Goal: Task Accomplishment & Management: Use online tool/utility

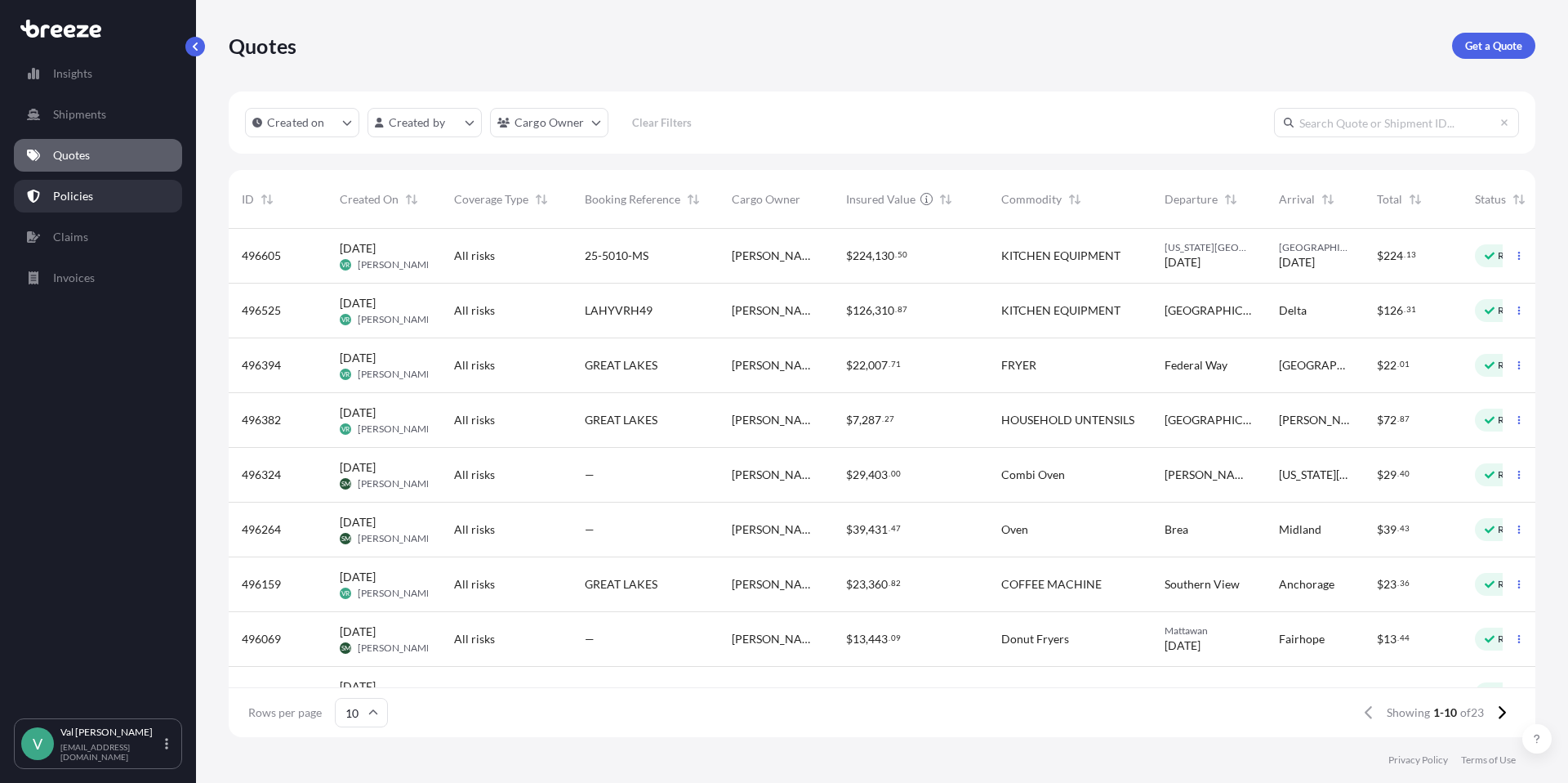
click at [74, 193] on p "Policies" at bounding box center [73, 196] width 40 height 16
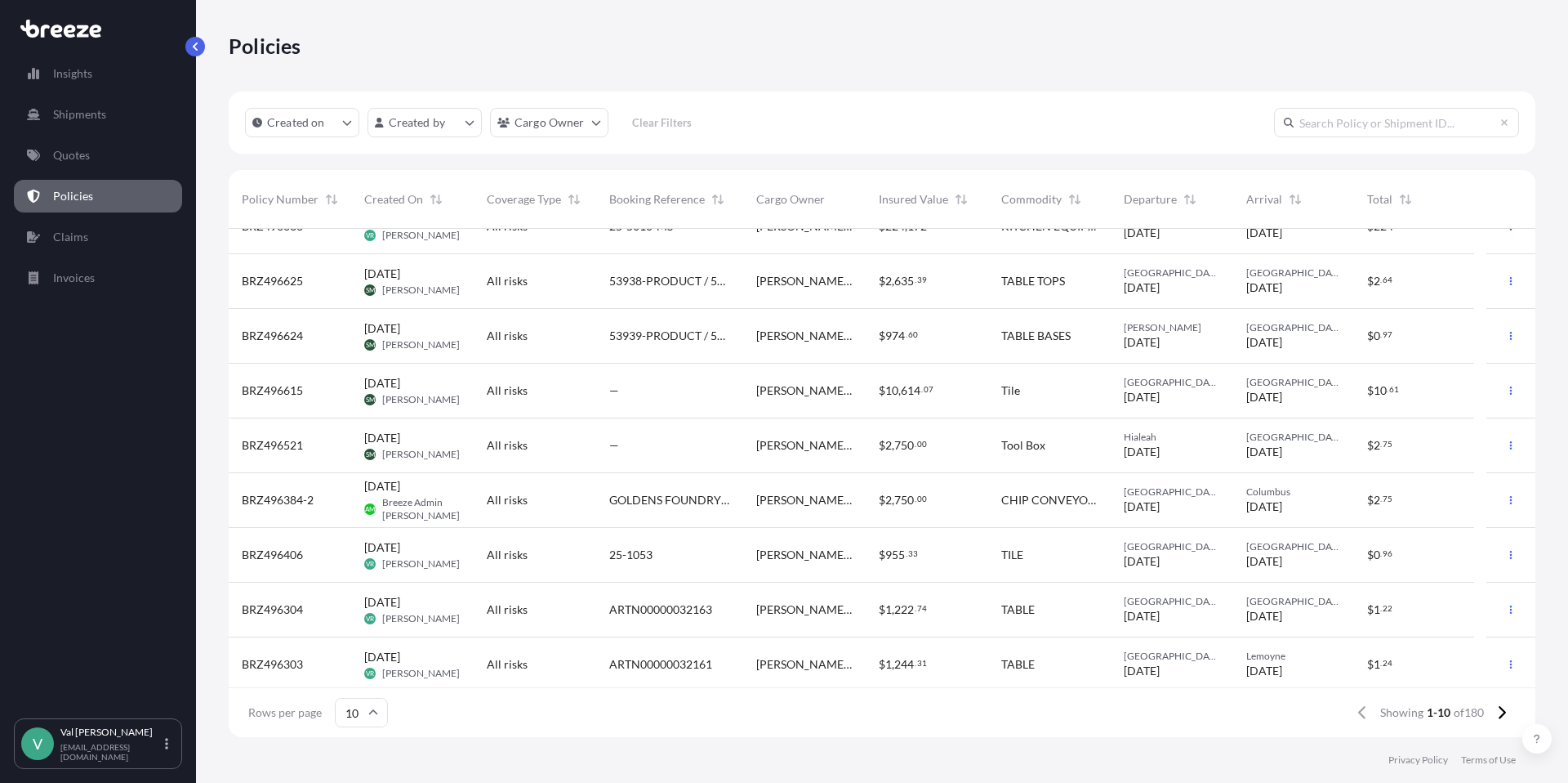
scroll to position [45, 0]
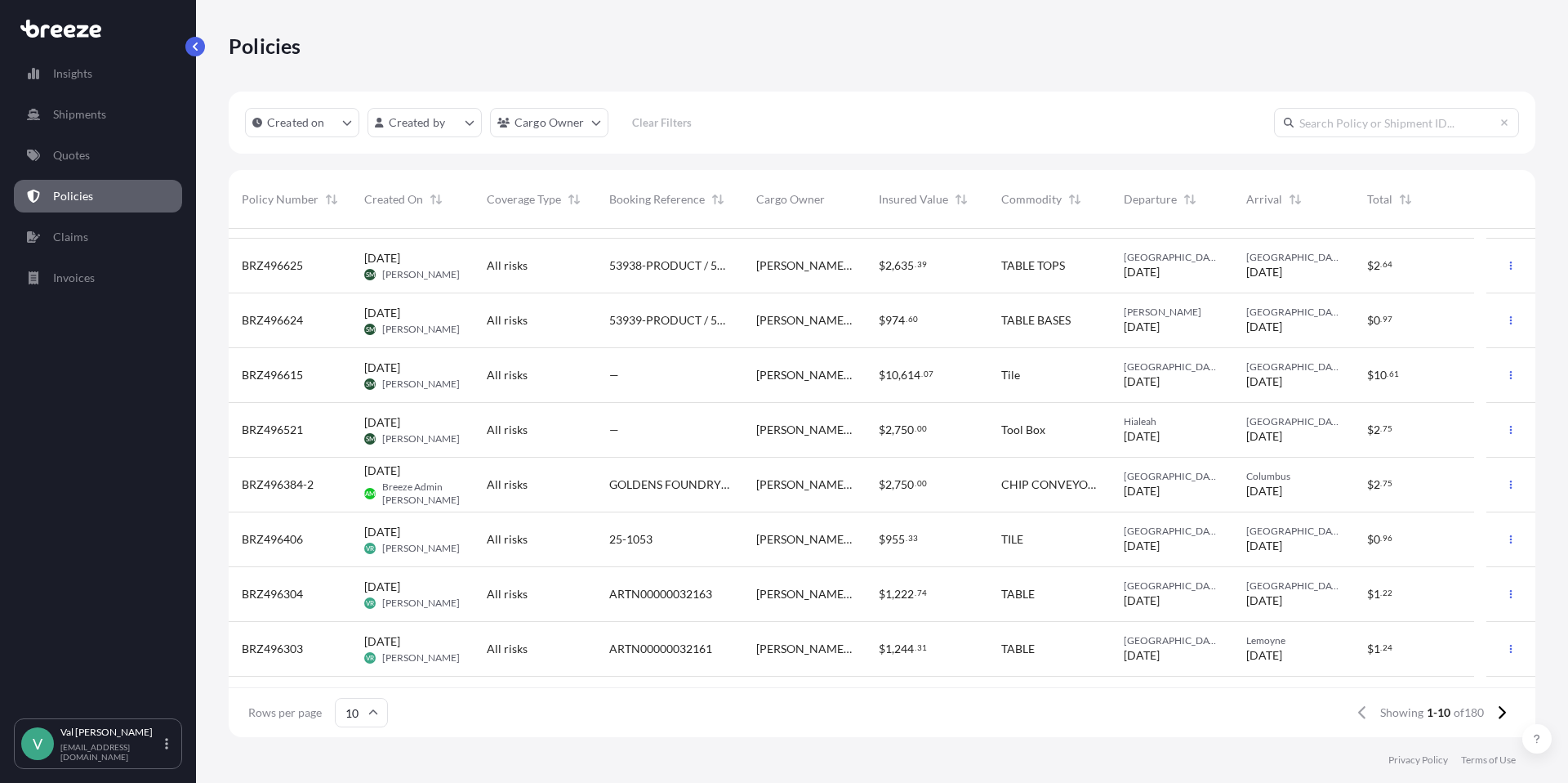
click at [875, 536] on div "$ 955 . 33" at bounding box center [927, 539] width 123 height 55
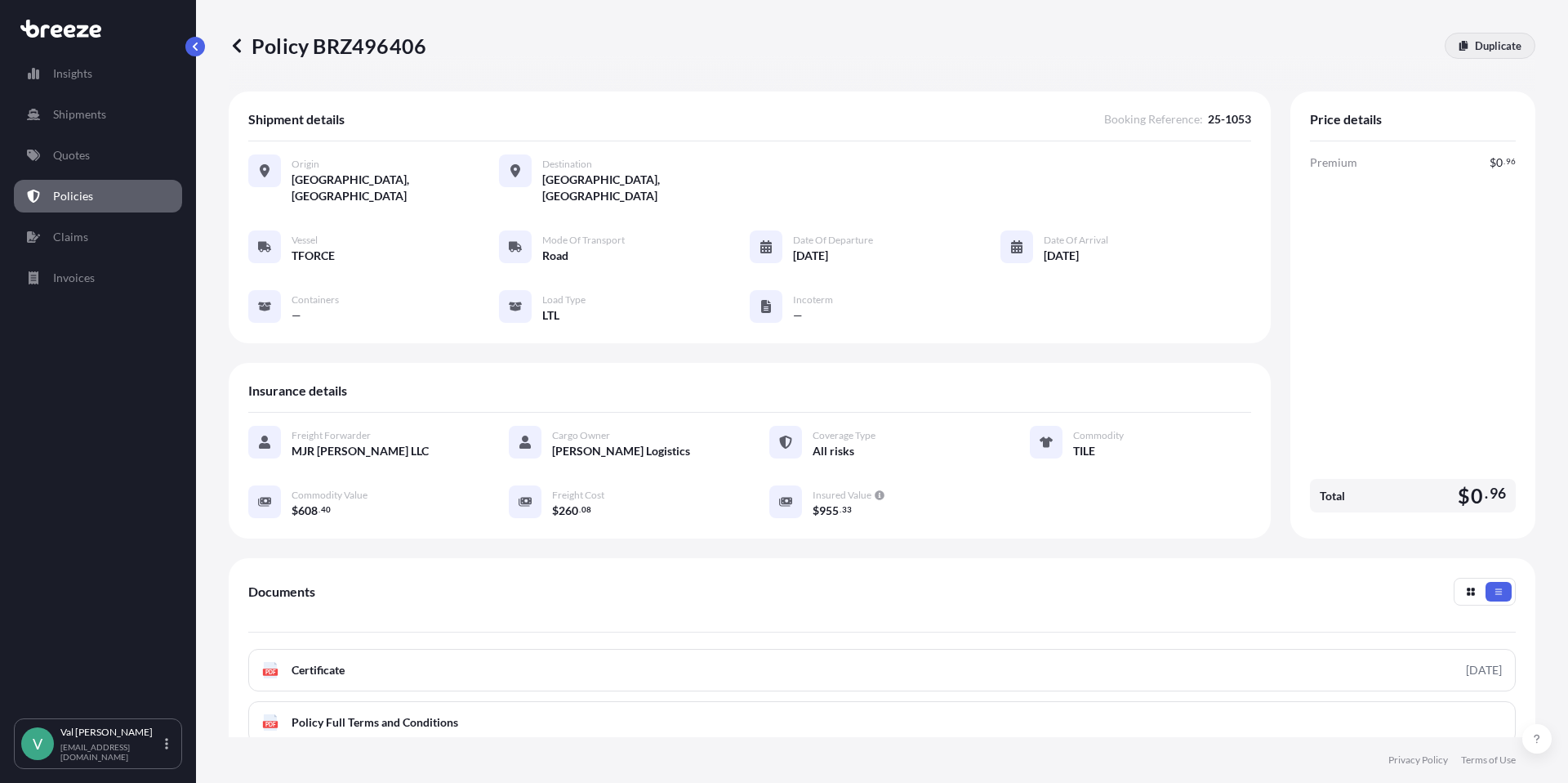
click at [1475, 42] on p "Duplicate" at bounding box center [1498, 46] width 47 height 16
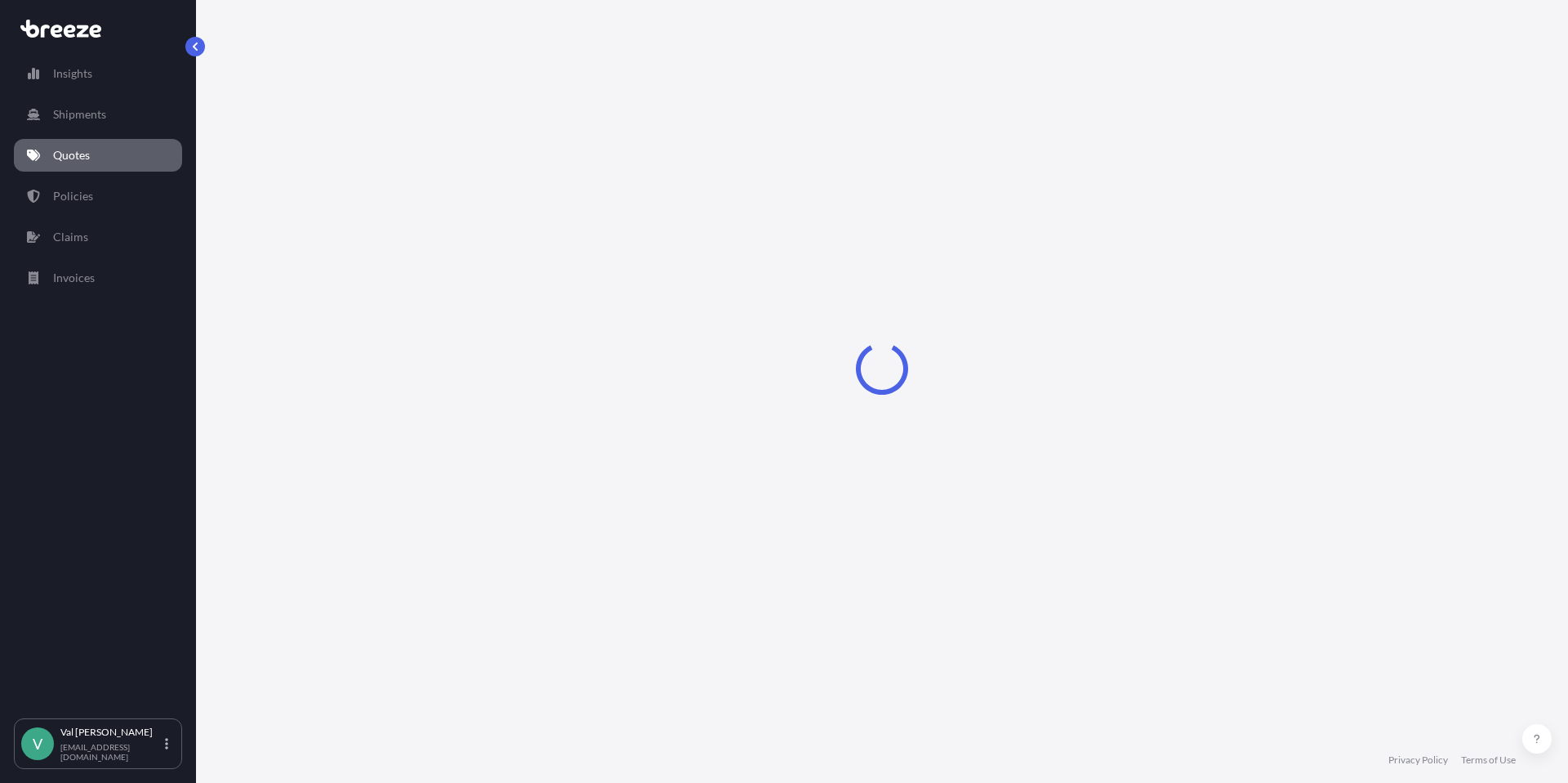
select select "Road"
select select "1"
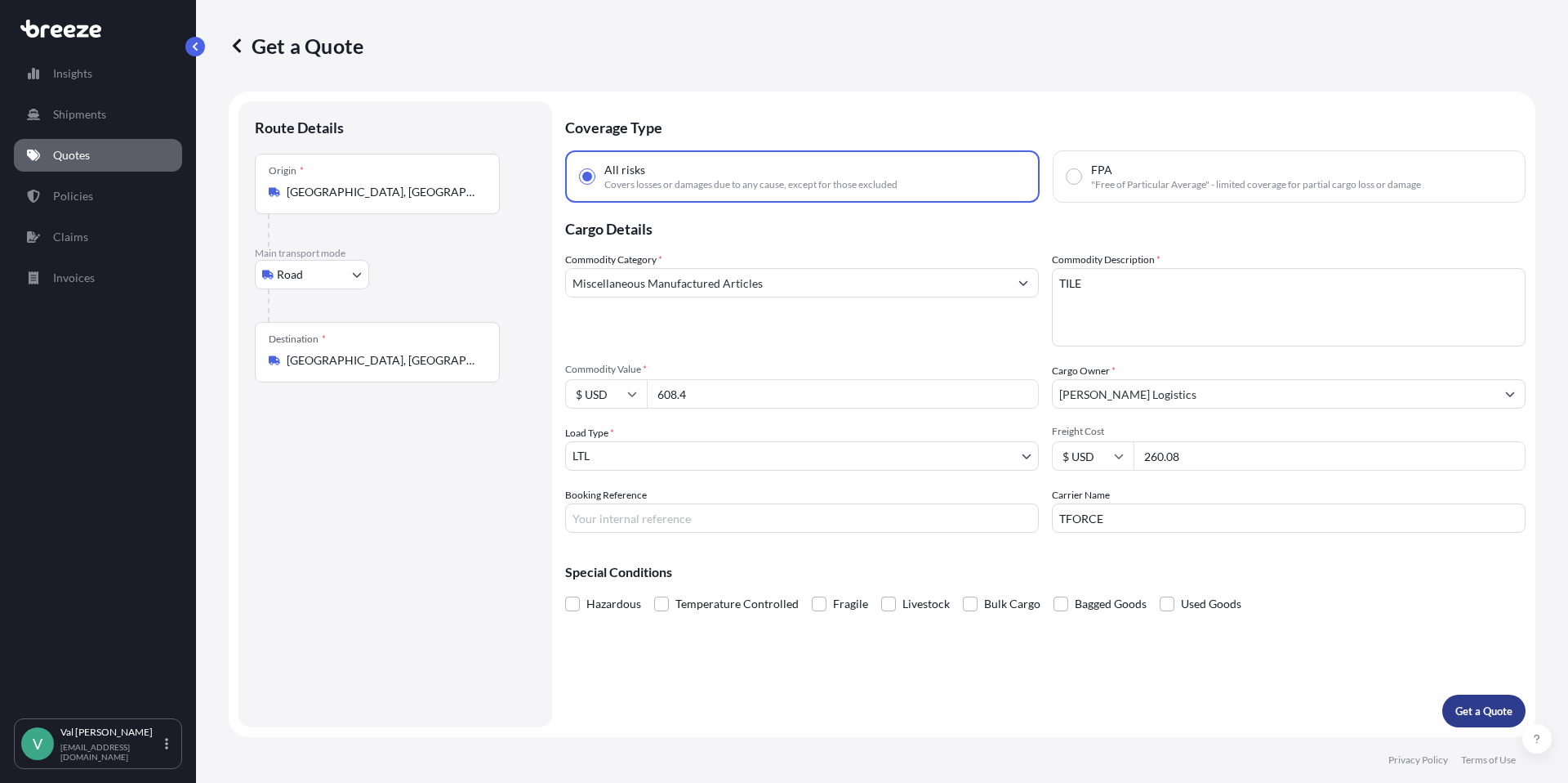
click at [1477, 709] on p "Get a Quote" at bounding box center [1485, 711] width 57 height 16
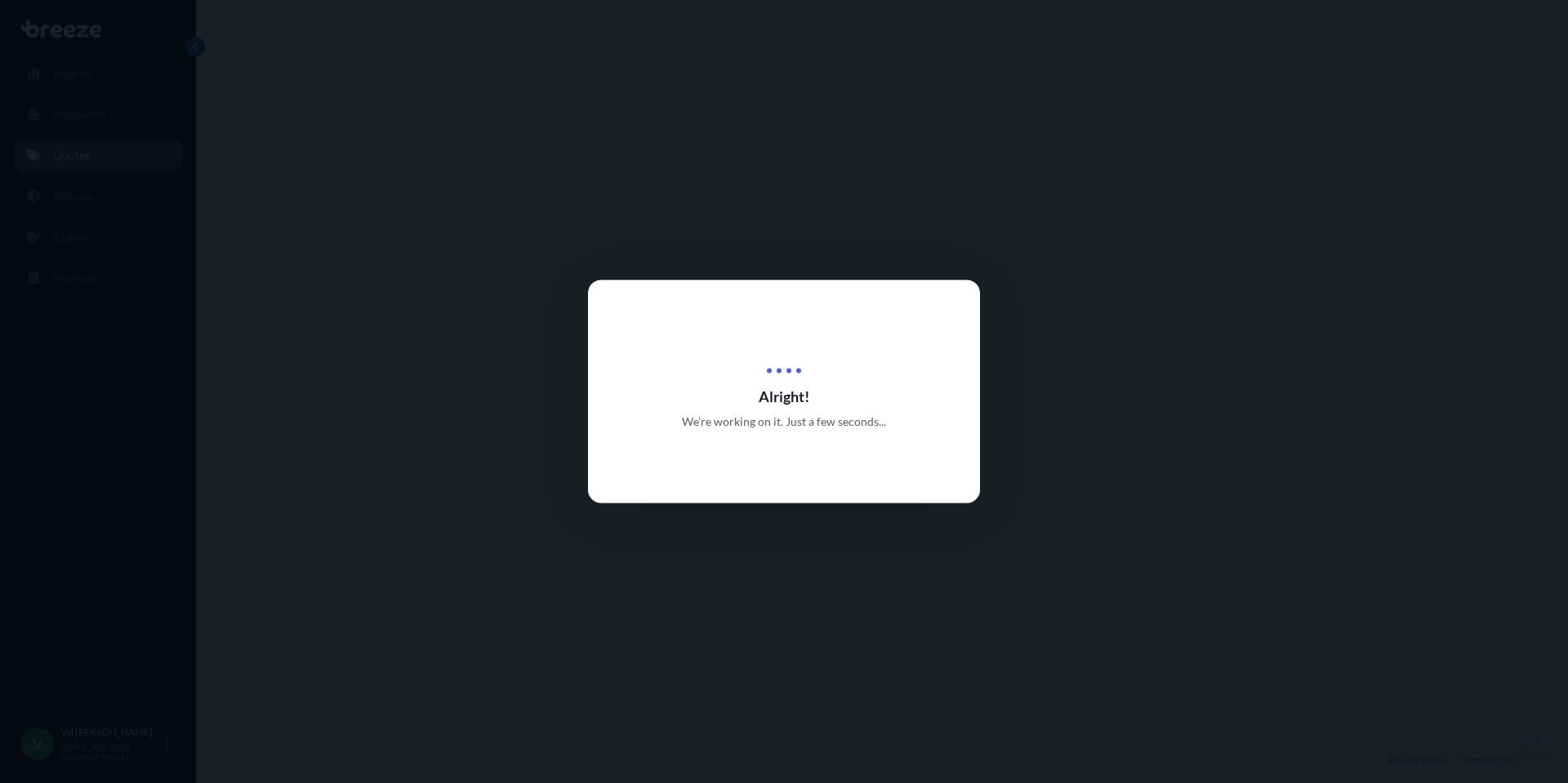
select select "Road"
select select "1"
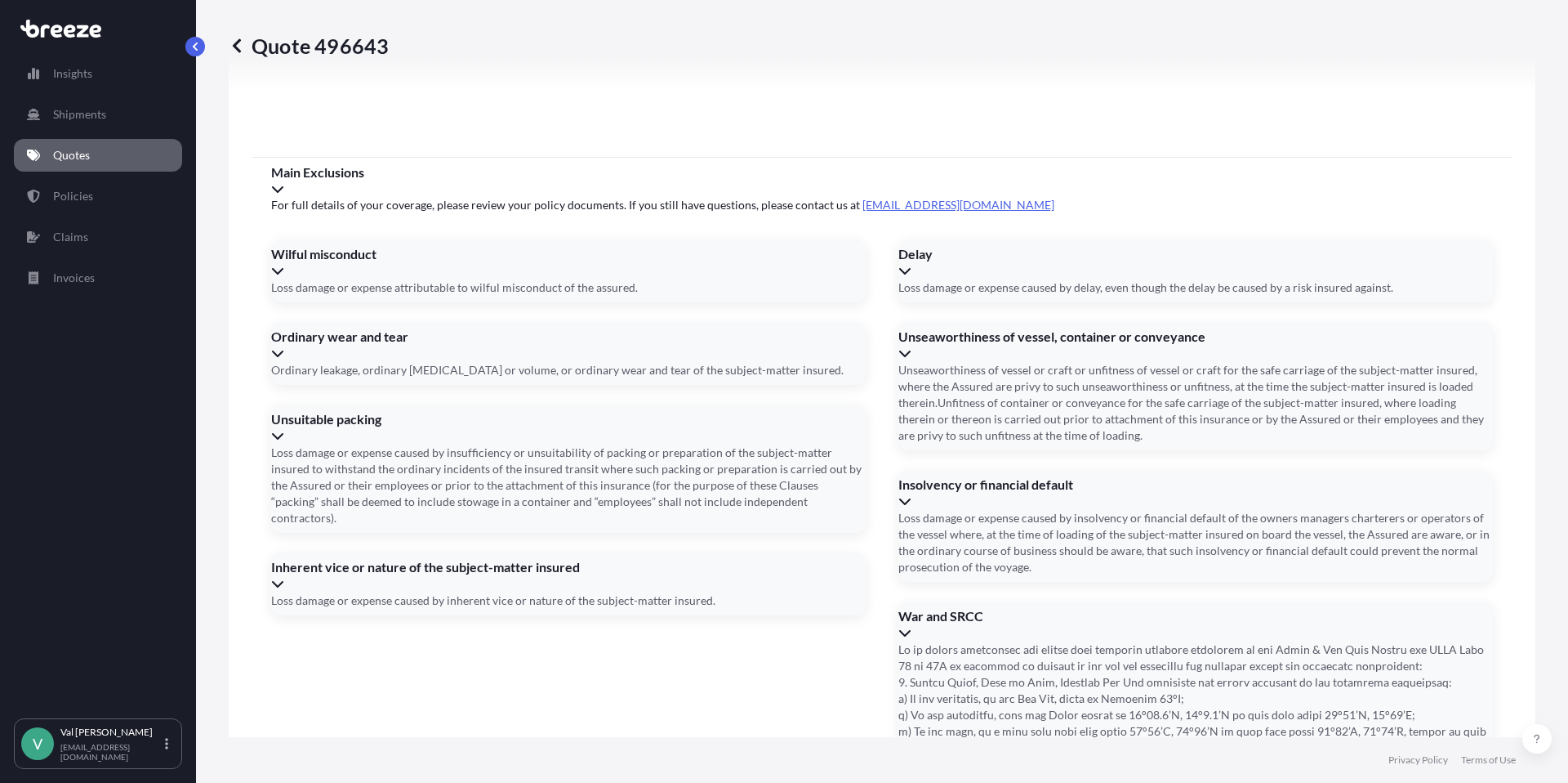
scroll to position [2071, 0]
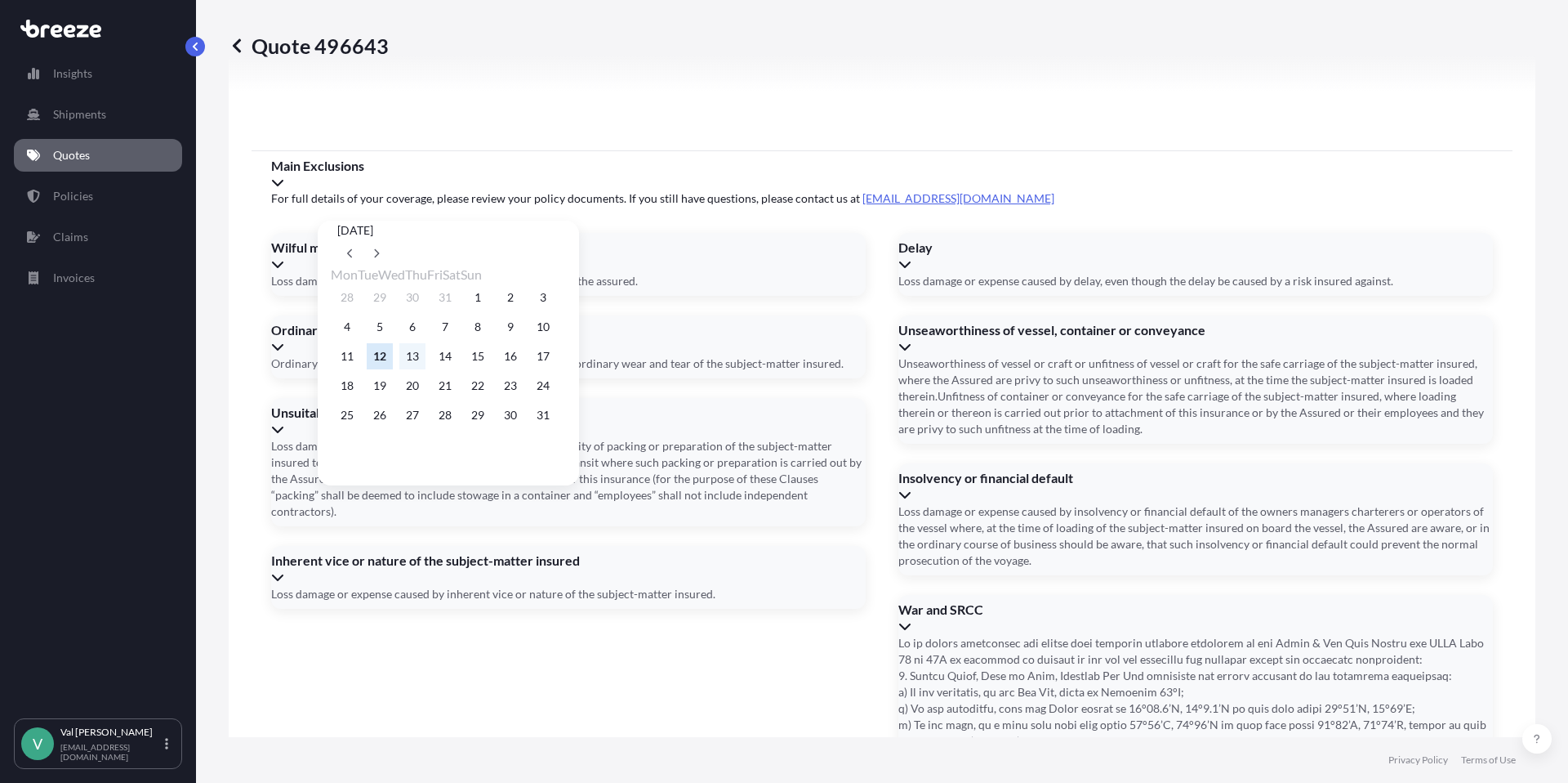
click at [423, 355] on button "13" at bounding box center [412, 356] width 26 height 26
type input "[DATE]"
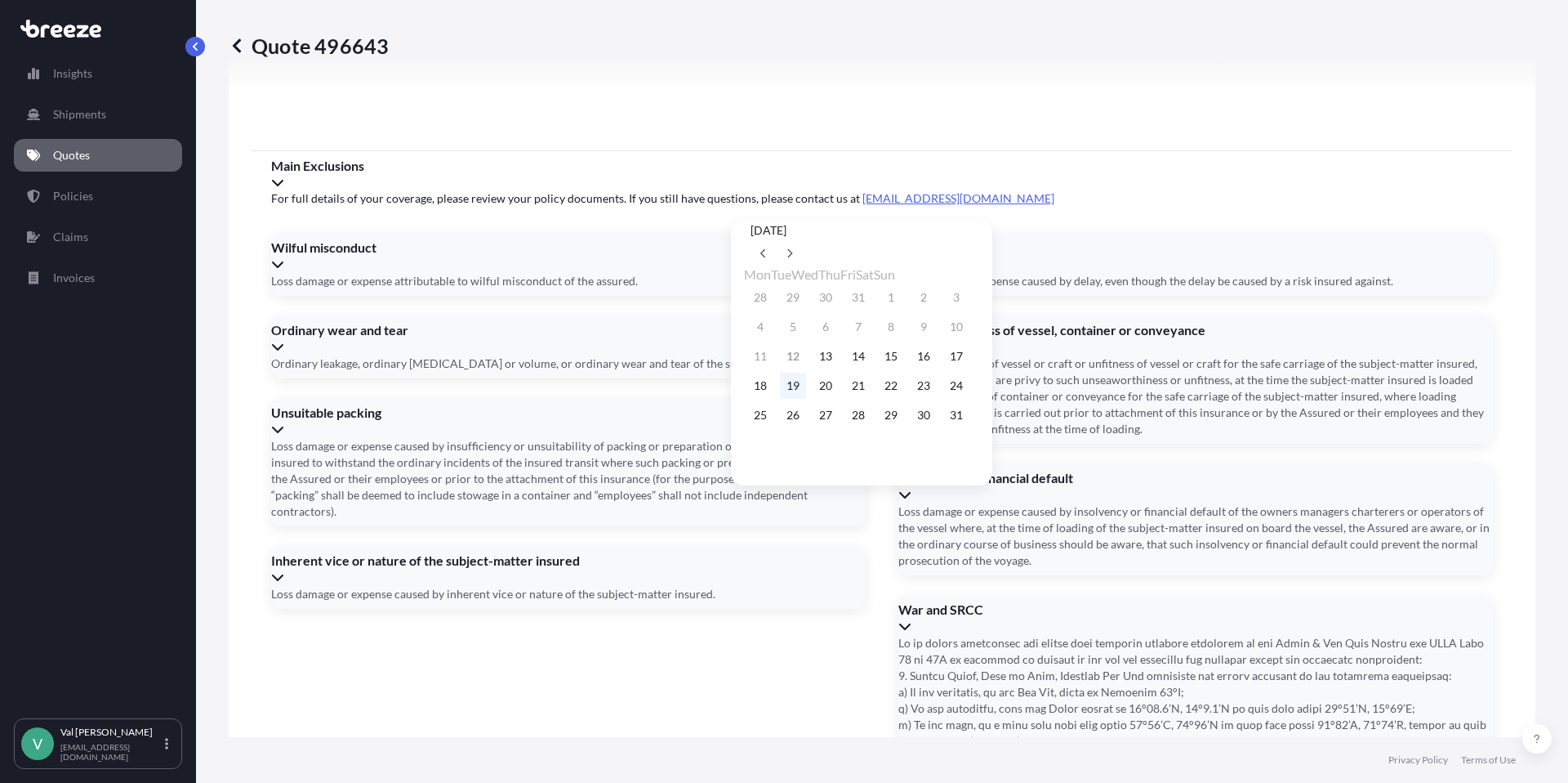
click at [801, 388] on button "19" at bounding box center [793, 385] width 26 height 26
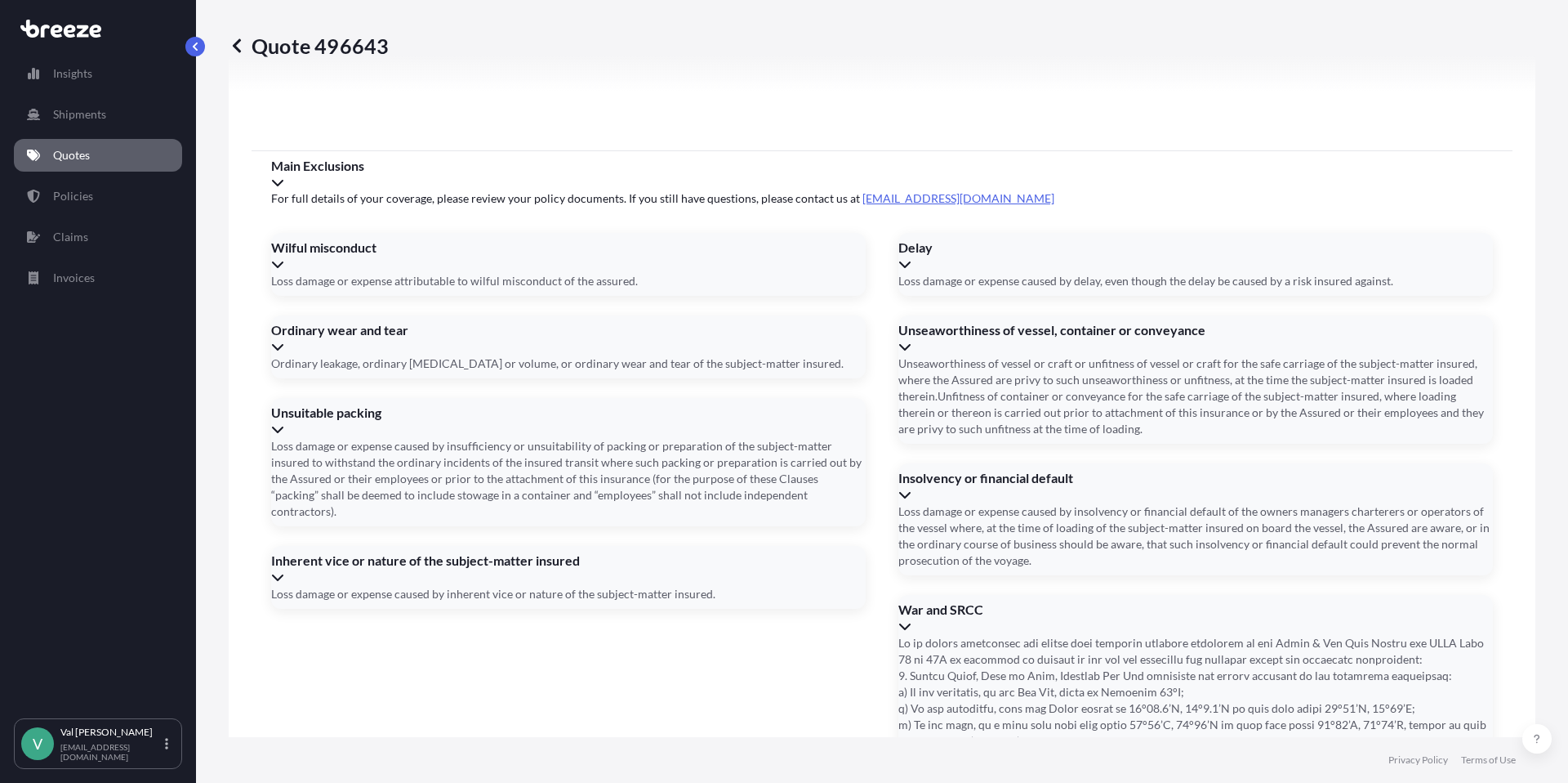
type input "[DATE]"
